Goal: Check status: Check status

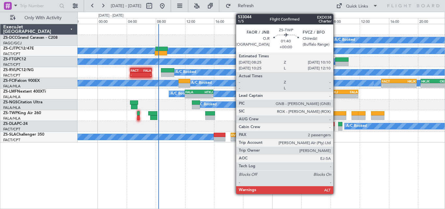
click at [336, 115] on div at bounding box center [340, 113] width 13 height 5
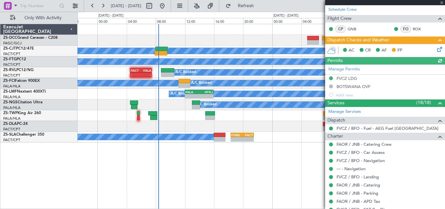
scroll to position [216, 0]
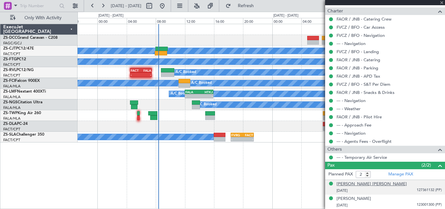
click at [362, 185] on div "[PERSON_NAME] [PERSON_NAME]" at bounding box center [372, 184] width 70 height 7
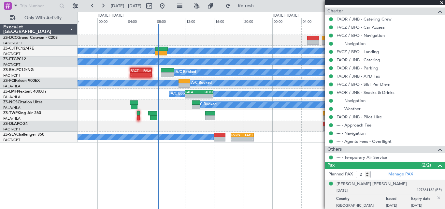
scroll to position [232, 0]
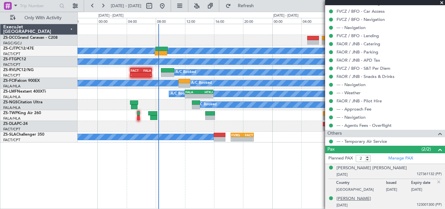
click at [339, 197] on div "[PERSON_NAME]" at bounding box center [354, 199] width 35 height 7
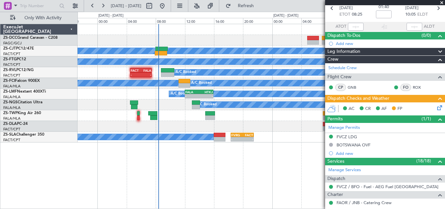
scroll to position [0, 0]
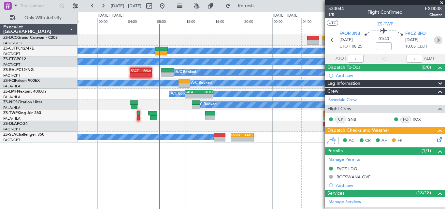
click at [438, 40] on icon at bounding box center [438, 40] width 8 height 8
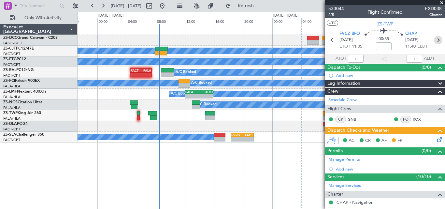
click at [434, 40] on icon at bounding box center [438, 40] width 8 height 8
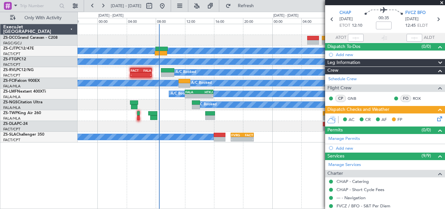
scroll to position [118, 0]
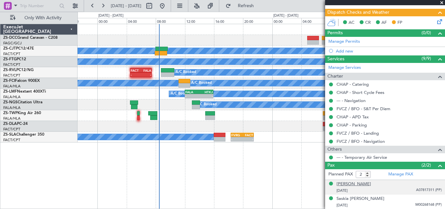
click at [358, 185] on div "[PERSON_NAME]" at bounding box center [354, 184] width 35 height 7
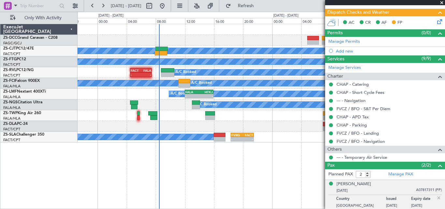
scroll to position [134, 0]
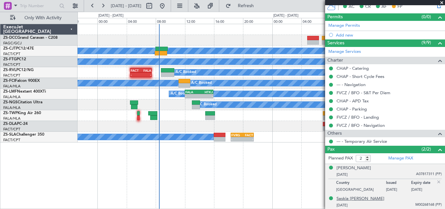
click at [370, 199] on div "Saskia [PERSON_NAME]" at bounding box center [361, 199] width 48 height 7
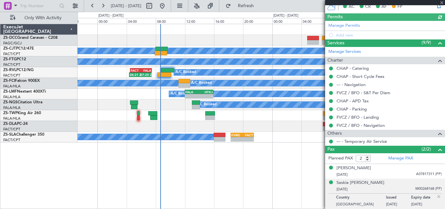
click at [442, 2] on div at bounding box center [385, 2] width 120 height 5
click at [442, 1] on div at bounding box center [385, 2] width 120 height 5
click at [442, 1] on span at bounding box center [442, 3] width 7 height 6
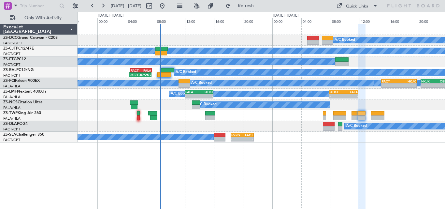
type input "0"
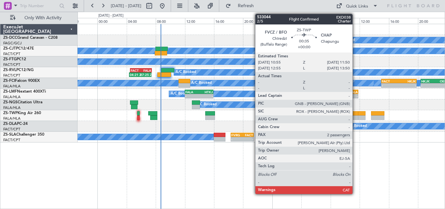
click at [356, 115] on div at bounding box center [355, 113] width 7 height 5
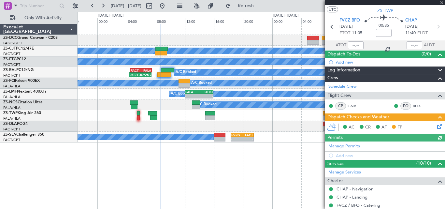
scroll to position [126, 0]
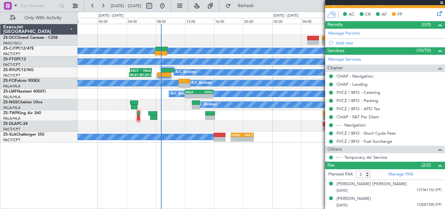
click at [442, 3] on span at bounding box center [442, 3] width 7 height 6
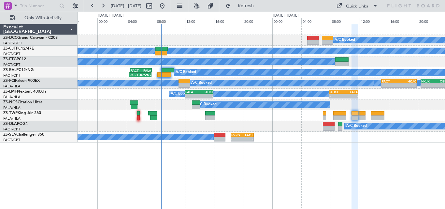
type input "0"
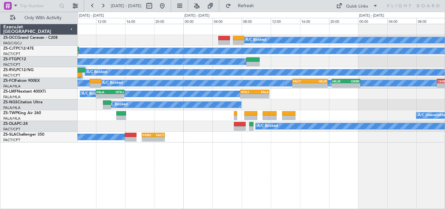
click at [249, 155] on div "A/C Booked A/C Booked A/C Booked A/C Booked FACT 04:30 Z FALA 07:30 Z 04:21 Z 0…" at bounding box center [262, 116] width 368 height 185
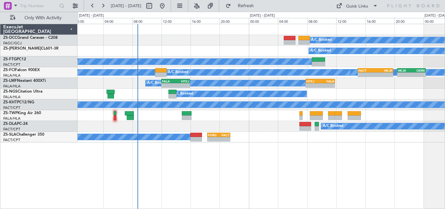
click at [216, 169] on div "A/C Booked A/C Booked A/C Booked A/C Booked A/C Booked A/C Booked - - FACT 15:0…" at bounding box center [262, 116] width 368 height 185
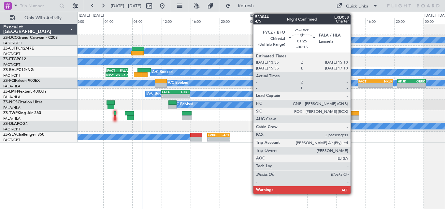
click at [354, 117] on div at bounding box center [354, 117] width 12 height 5
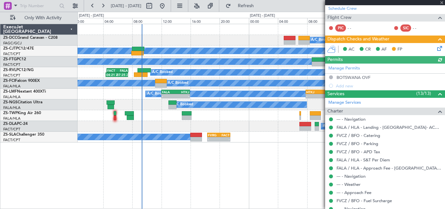
scroll to position [151, 0]
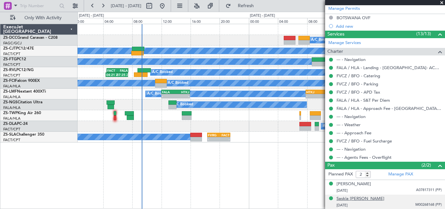
click at [355, 198] on div "Saskia [PERSON_NAME]" at bounding box center [361, 199] width 48 height 7
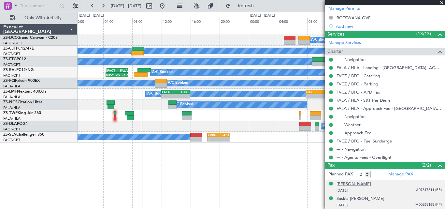
click at [348, 184] on div "[PERSON_NAME]" at bounding box center [354, 184] width 35 height 7
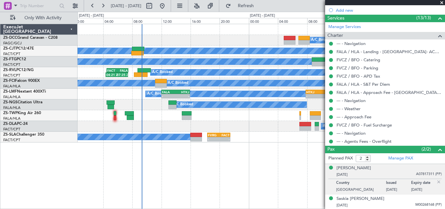
click at [441, 2] on span at bounding box center [442, 3] width 7 height 6
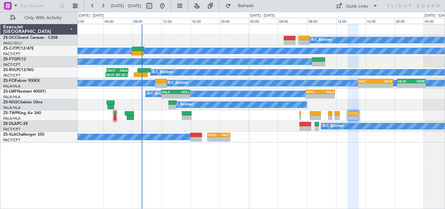
type input "0"
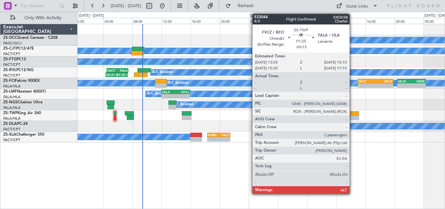
click at [353, 116] on div at bounding box center [354, 117] width 12 height 5
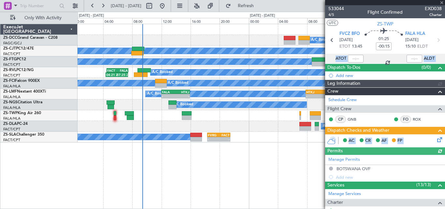
click at [444, 163] on article "533044 4/5 Flight Confirmed EXD038 Charter UTC ZS-TWP FVCZ BFO [DATE] ETOT 13:4…" at bounding box center [385, 107] width 120 height 204
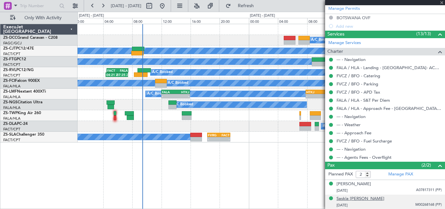
click at [360, 200] on div "Saskia [PERSON_NAME]" at bounding box center [361, 199] width 48 height 7
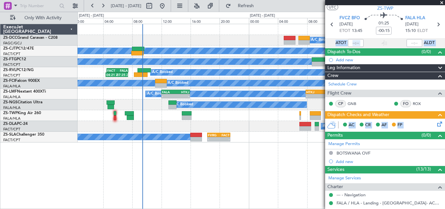
scroll to position [15, 0]
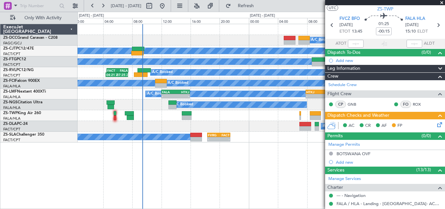
click at [442, 1] on span at bounding box center [442, 3] width 7 height 6
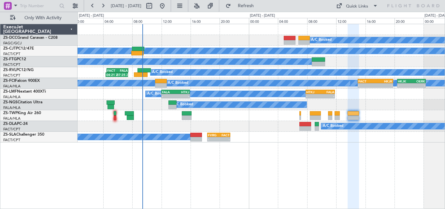
type input "0"
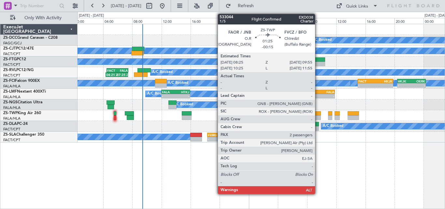
click at [318, 115] on div at bounding box center [315, 113] width 11 height 5
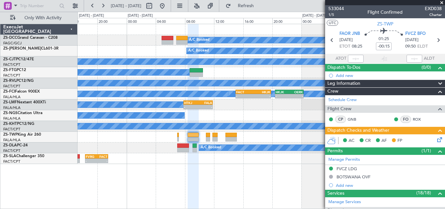
click at [140, 158] on div "A/C Booked A/C Booked A/C Booked A/C Booked A/C Booked FACT 04:30 Z FALA 07:30 …" at bounding box center [262, 116] width 368 height 185
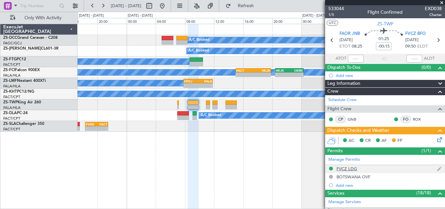
click at [352, 170] on div "FVCZ LDG" at bounding box center [347, 169] width 21 height 6
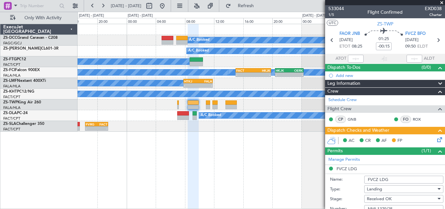
click at [442, 3] on span at bounding box center [442, 3] width 7 height 6
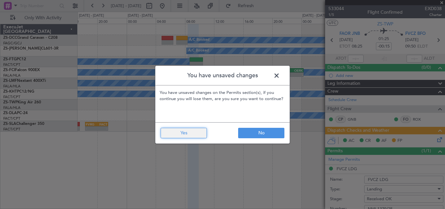
click at [191, 130] on button "Yes" at bounding box center [184, 133] width 46 height 10
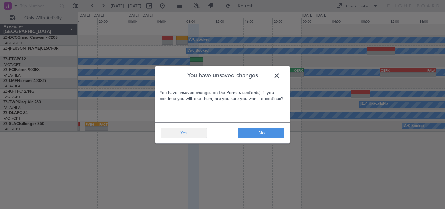
type input "0"
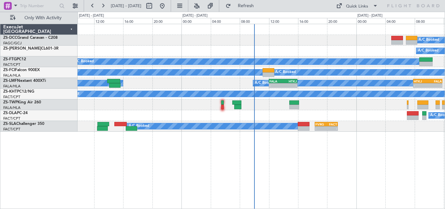
click at [400, 163] on div "A/C Booked A/C Booked A/C Booked A/C Booked A/C Booked A/C Booked - - FACT 15:0…" at bounding box center [262, 116] width 368 height 185
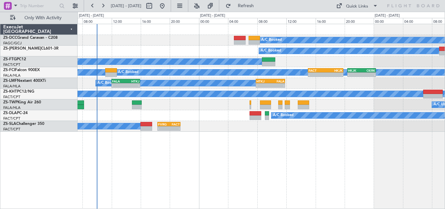
click at [186, 171] on div "A/C Booked A/C Booked A/C Booked A/C Booked A/C Booked A/C Booked - - FACT 15:0…" at bounding box center [262, 116] width 368 height 185
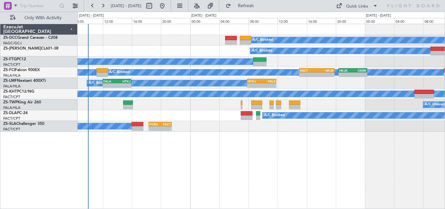
click at [192, 169] on div "A/C Booked A/C Booked A/C Booked A/C Booked A/C Booked A/C Booked - - FACT 15:0…" at bounding box center [262, 116] width 368 height 185
